Goal: Transaction & Acquisition: Purchase product/service

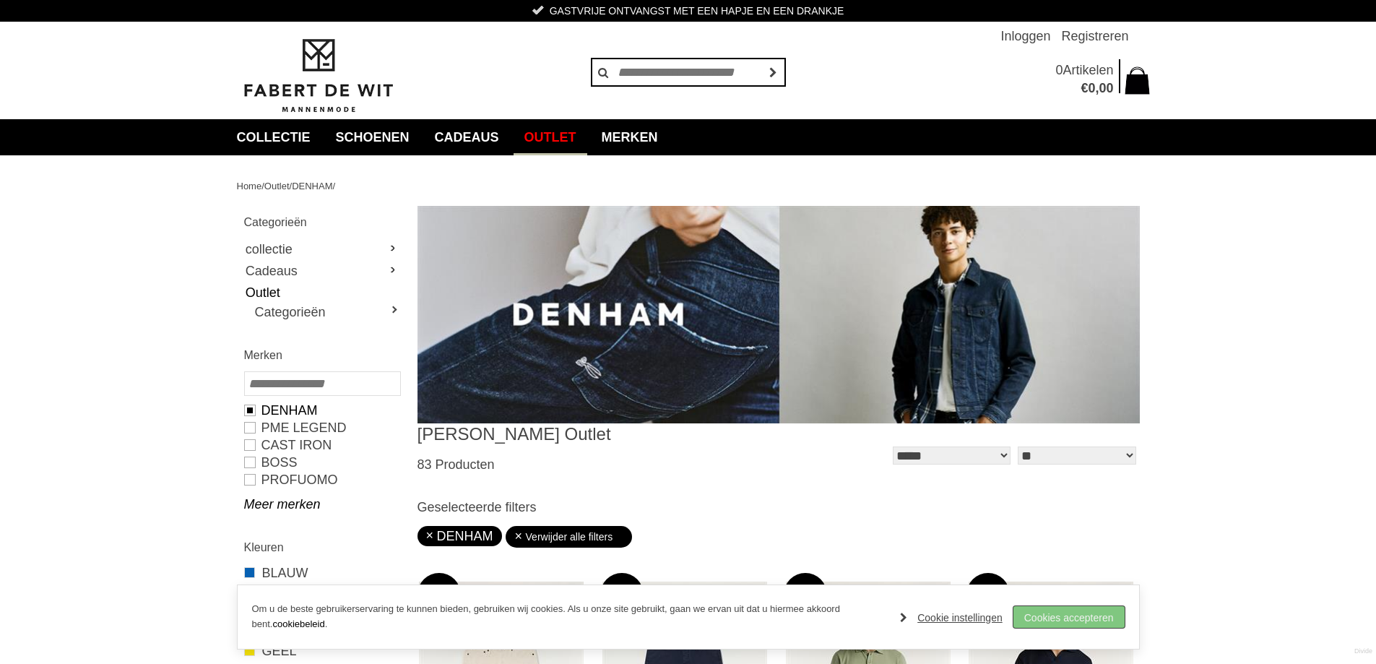
click at [1058, 614] on link "Cookies accepteren" at bounding box center [1068, 617] width 111 height 22
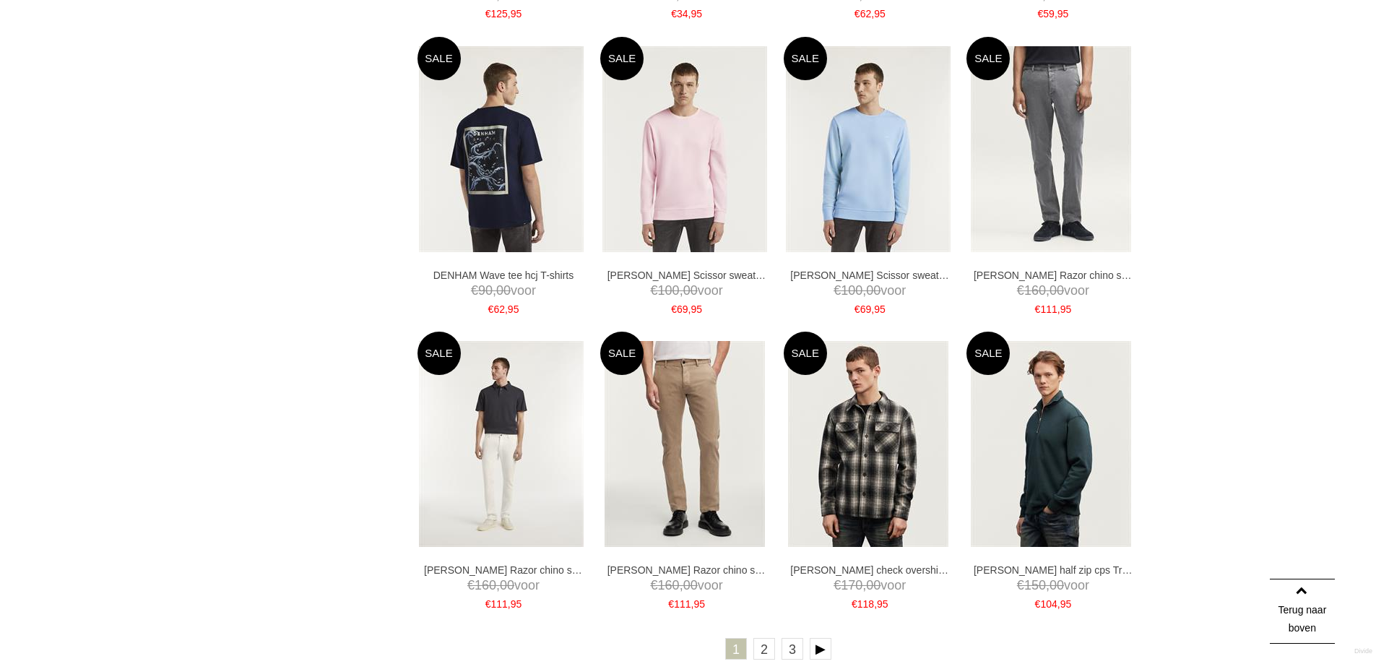
scroll to position [2817, 0]
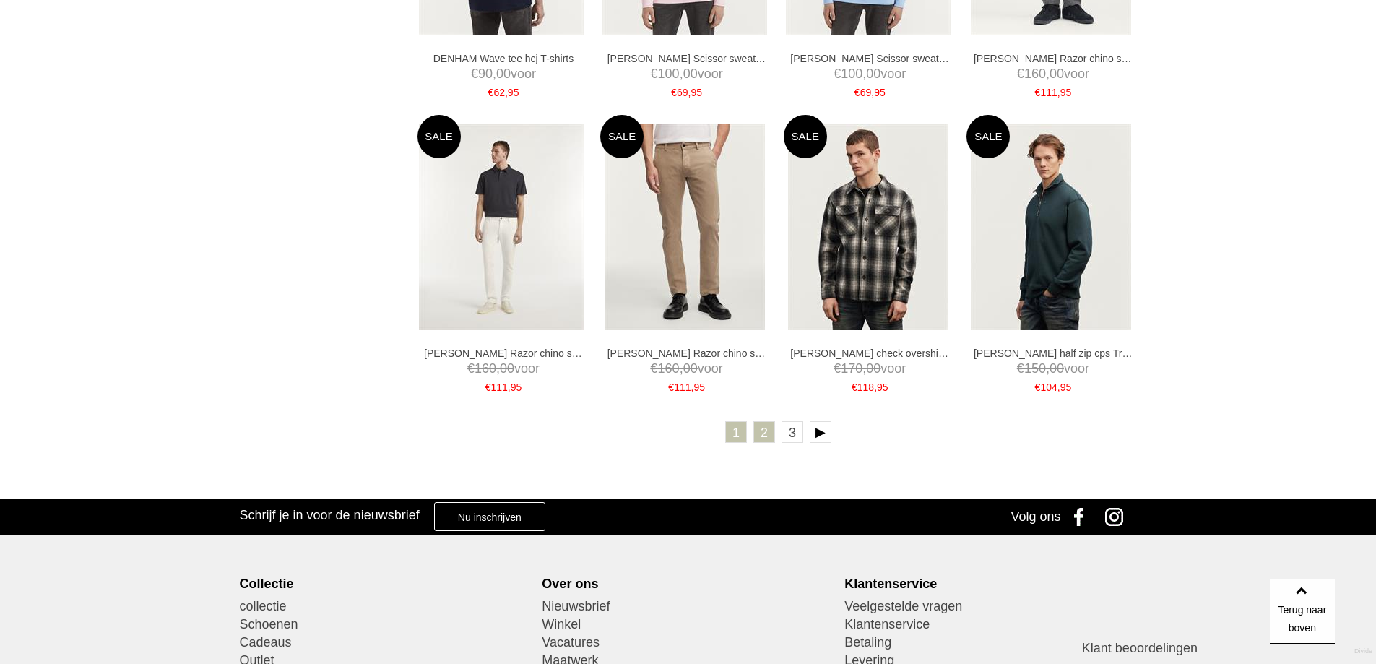
click at [766, 428] on link "2" at bounding box center [764, 432] width 22 height 22
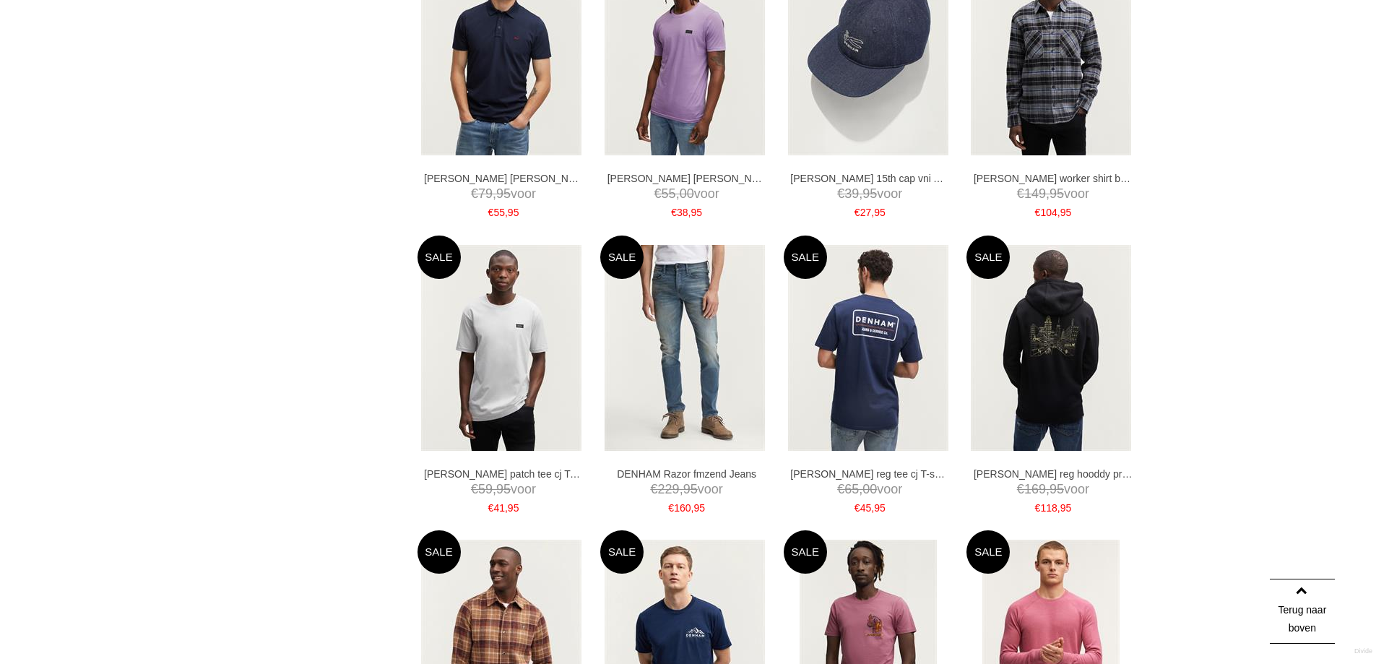
scroll to position [2672, 0]
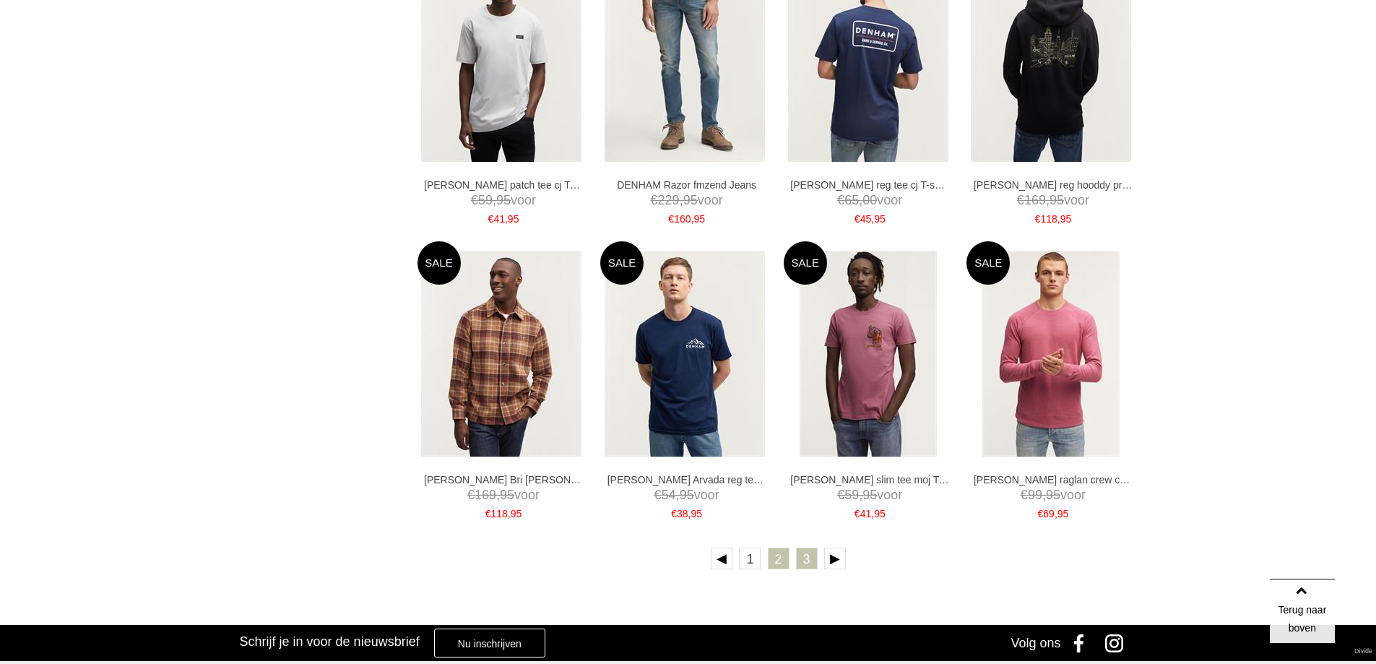
click at [803, 560] on link "3" at bounding box center [807, 558] width 22 height 22
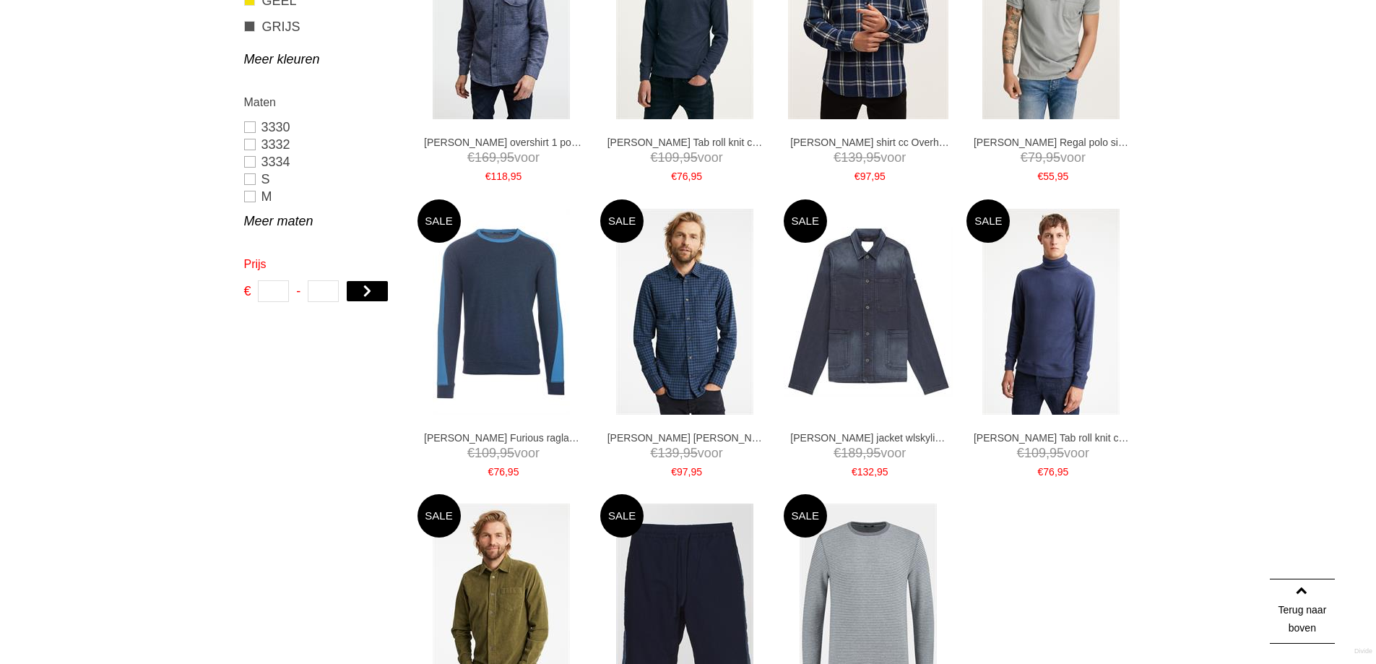
scroll to position [939, 0]
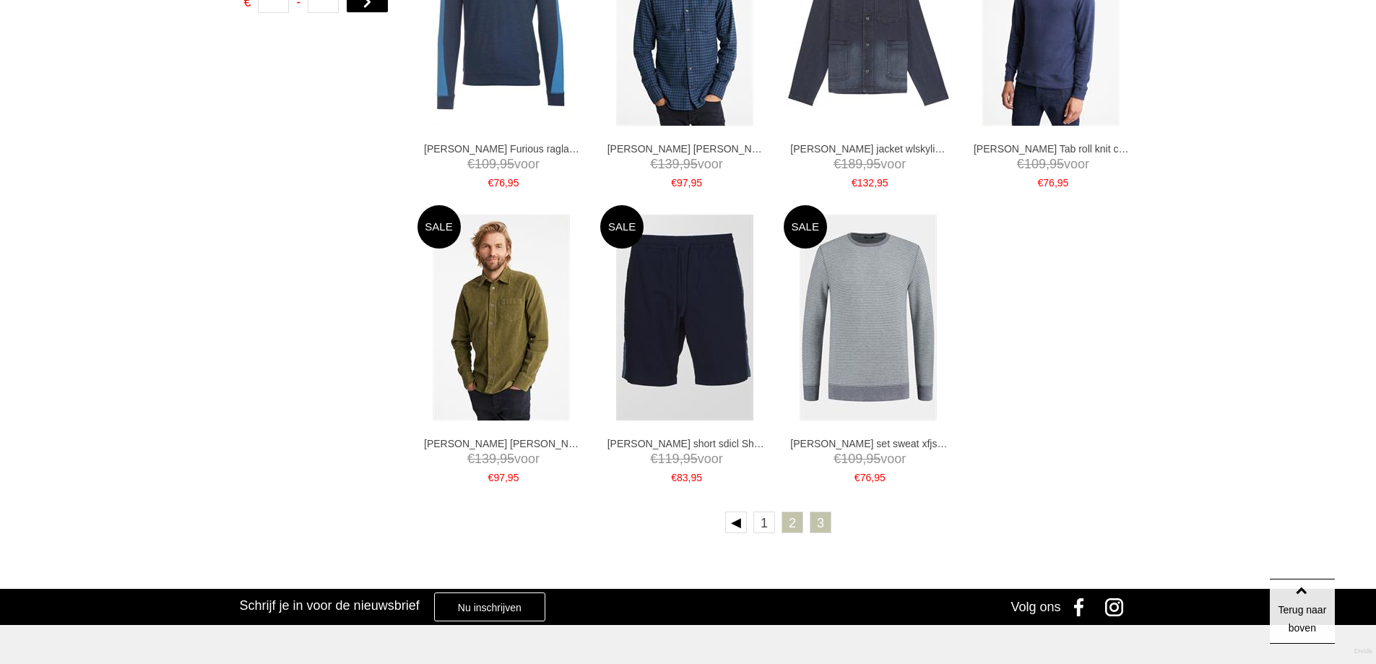
click at [790, 518] on link "2" at bounding box center [792, 522] width 22 height 22
